Goal: Information Seeking & Learning: Learn about a topic

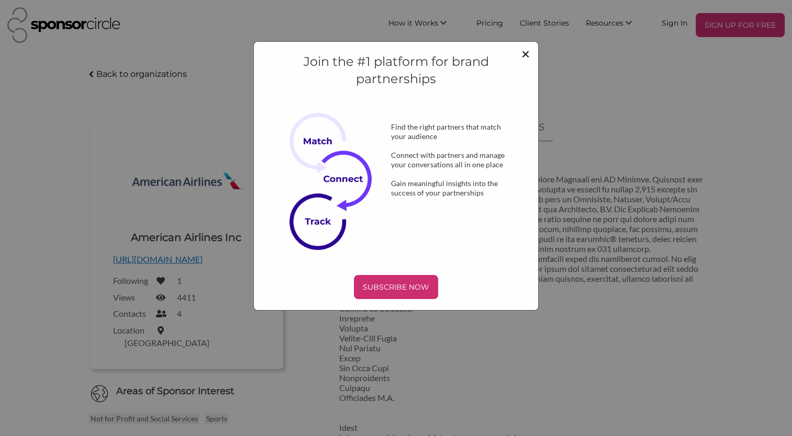
click at [524, 52] on span "×" at bounding box center [525, 53] width 8 height 18
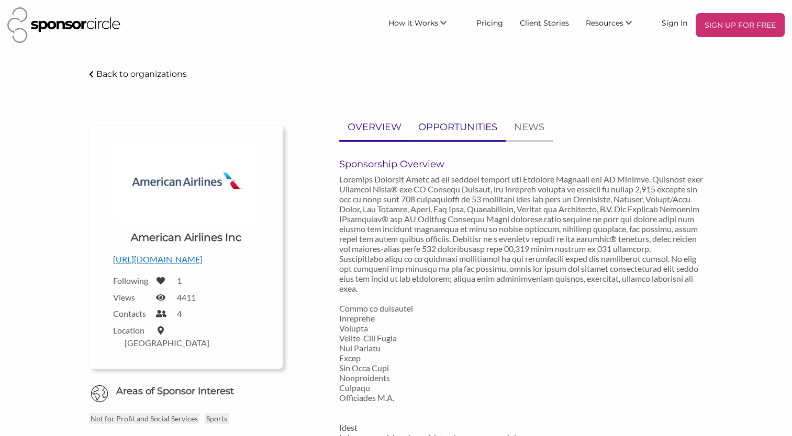
click at [459, 127] on p "OPPORTUNITIES" at bounding box center [457, 127] width 79 height 15
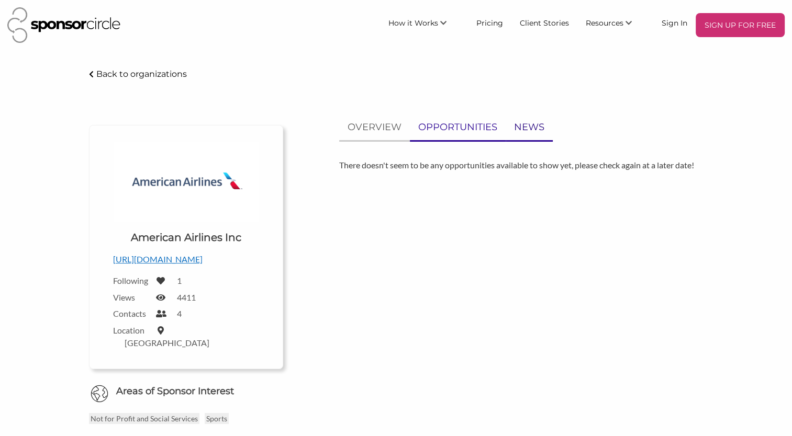
click at [523, 129] on p "NEWS" at bounding box center [529, 127] width 30 height 15
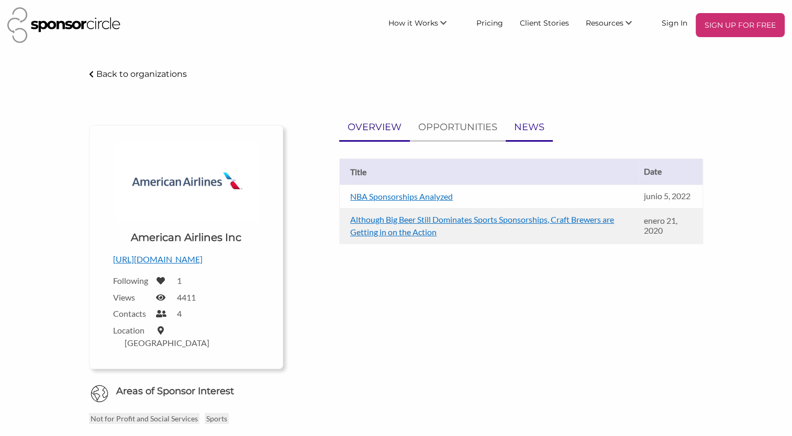
click at [378, 129] on p "OVERVIEW" at bounding box center [374, 127] width 54 height 15
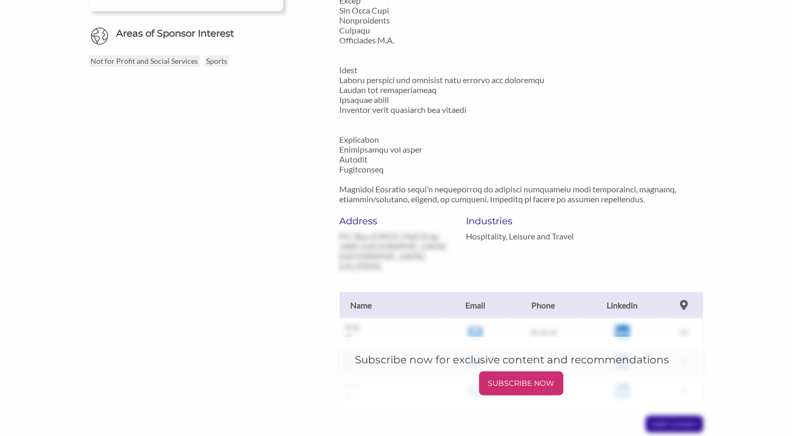
scroll to position [362, 0]
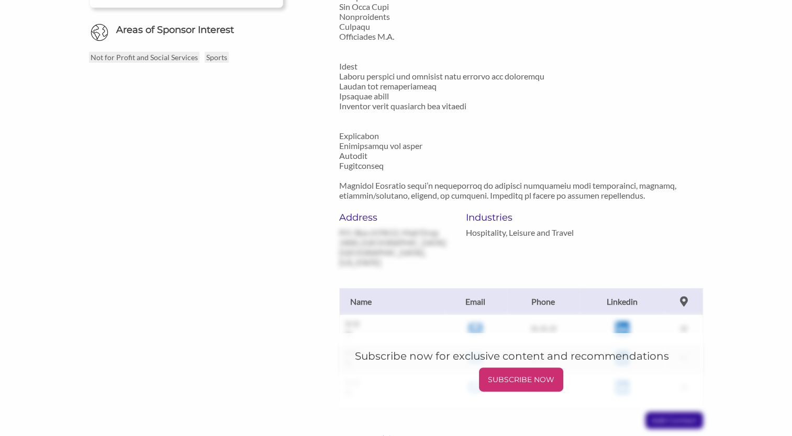
click at [356, 250] on div "Address P.O. Box 619612, Mail Drop 2400, [GEOGRAPHIC_DATA], [US_STATE]" at bounding box center [394, 239] width 111 height 55
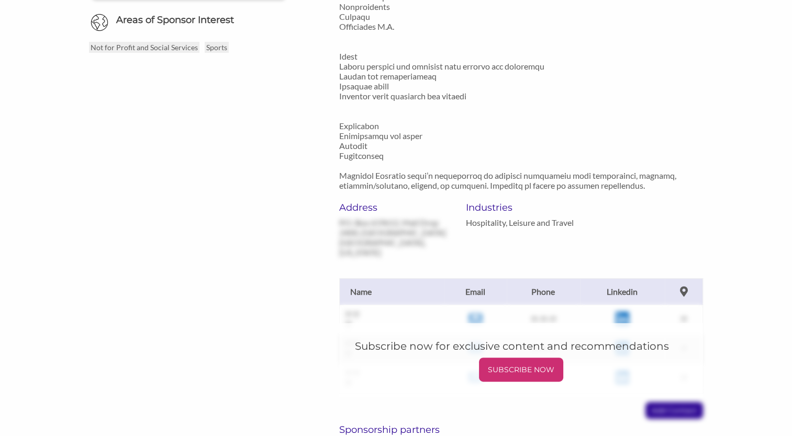
scroll to position [373, 0]
click at [509, 364] on p "SUBSCRIBE NOW" at bounding box center [521, 369] width 76 height 16
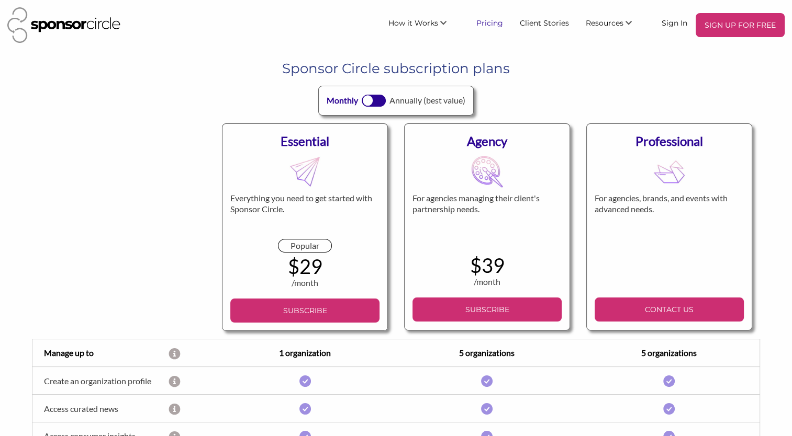
click at [494, 23] on link "Pricing" at bounding box center [489, 22] width 43 height 19
click at [429, 42] on link "For Suppliers and Sponsors" at bounding box center [416, 51] width 104 height 26
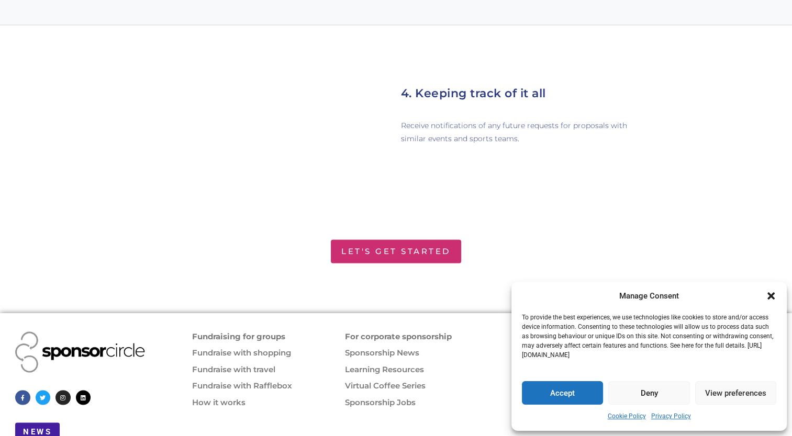
scroll to position [1587, 0]
